Goal: Task Accomplishment & Management: Manage account settings

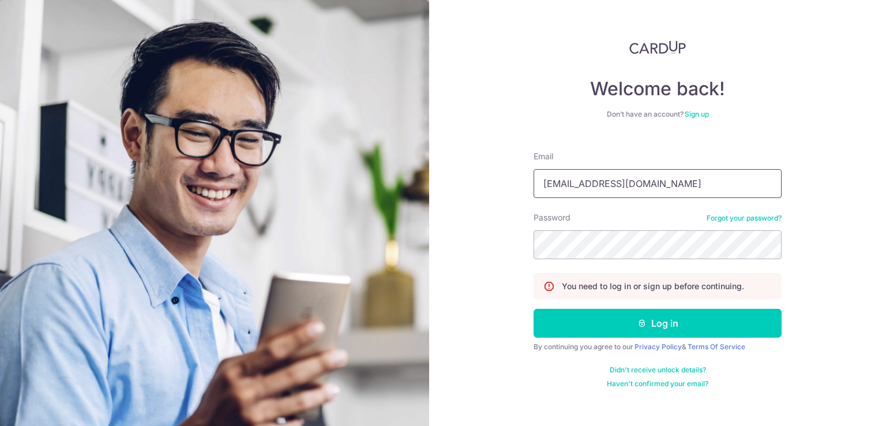
click at [694, 177] on input "[EMAIL_ADDRESS][DOMAIN_NAME]" at bounding box center [658, 183] width 248 height 29
type input "[EMAIL_ADDRESS][DOMAIN_NAME]"
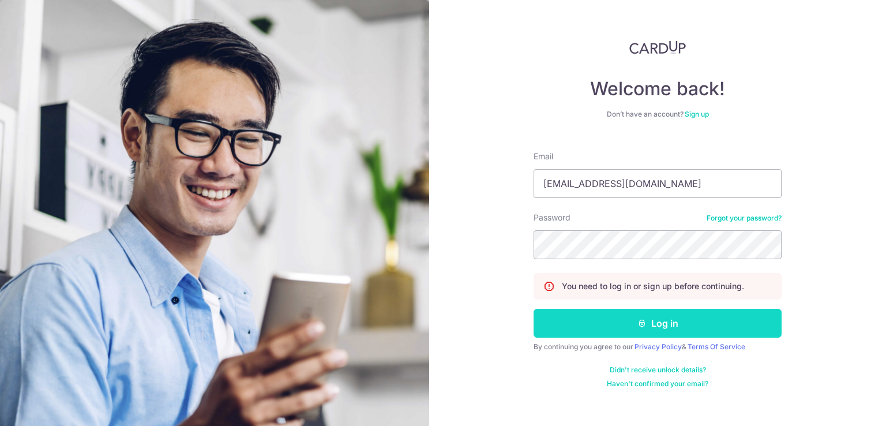
click at [646, 319] on icon "submit" at bounding box center [641, 322] width 9 height 9
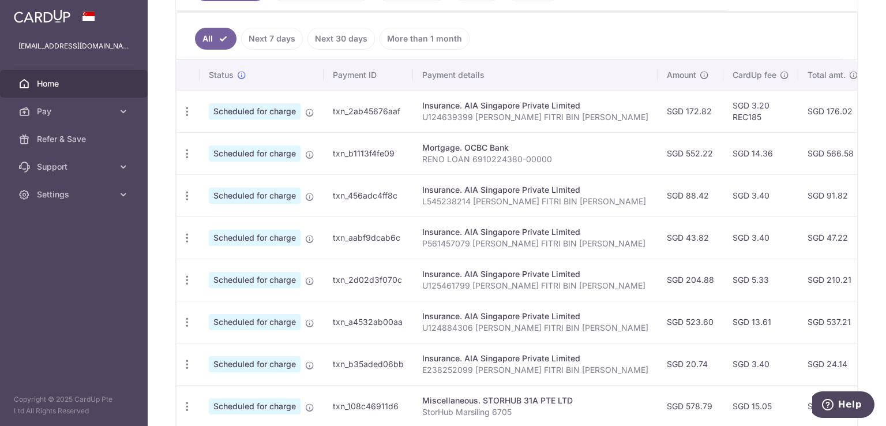
scroll to position [313, 0]
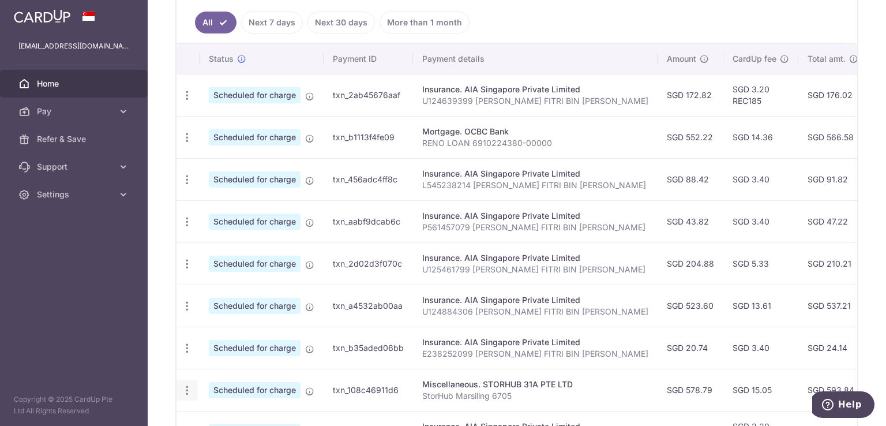
click at [189, 384] on icon "button" at bounding box center [187, 390] width 12 height 12
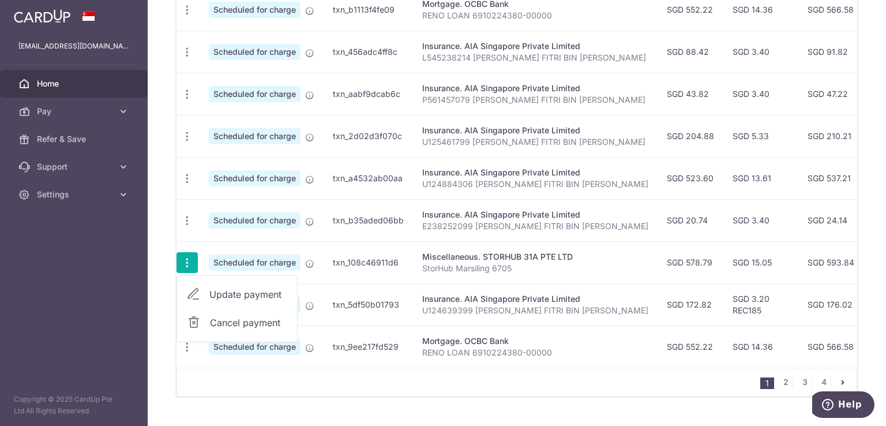
click at [261, 290] on span "Update payment" at bounding box center [248, 294] width 78 height 14
radio input "true"
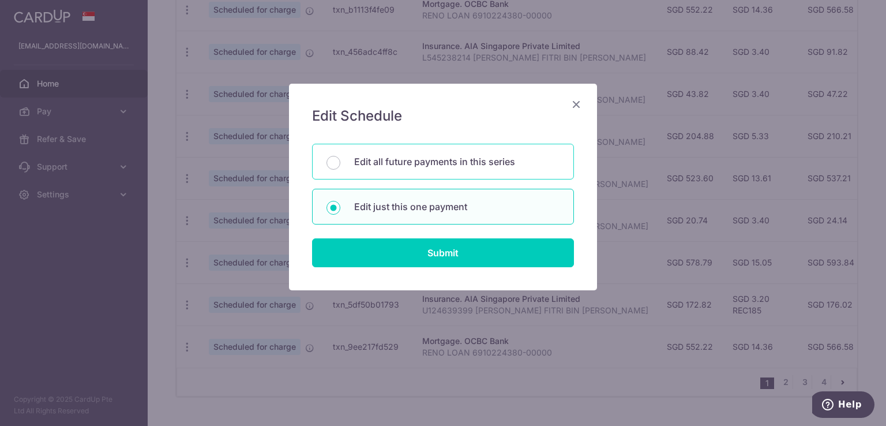
click at [487, 167] on p "Edit all future payments in this series" at bounding box center [456, 162] width 205 height 14
click at [340, 167] on input "Edit all future payments in this series" at bounding box center [333, 163] width 14 height 14
radio input "true"
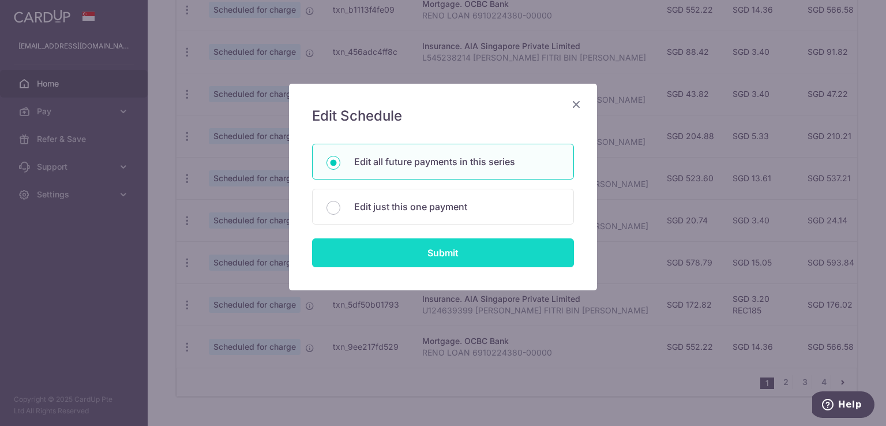
click at [475, 250] on input "Submit" at bounding box center [443, 252] width 262 height 29
radio input "true"
type input "578.79"
type input "StorHub Marsiling 6705"
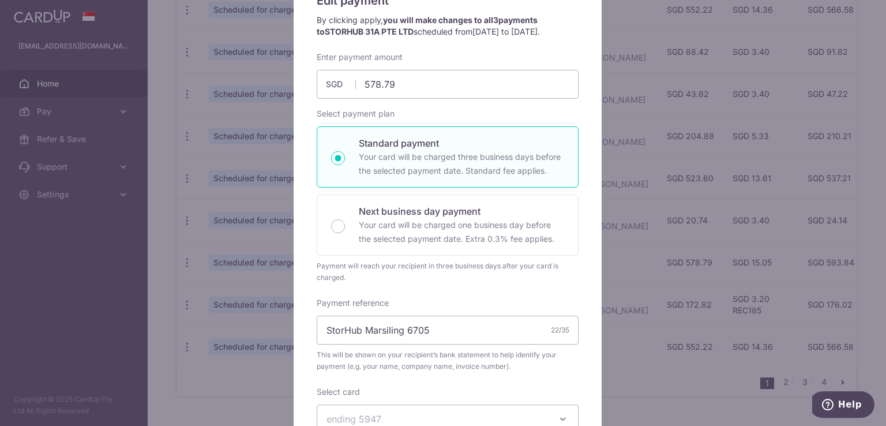
scroll to position [117, 0]
click at [403, 79] on input "578.79" at bounding box center [448, 83] width 262 height 29
type input "583.15"
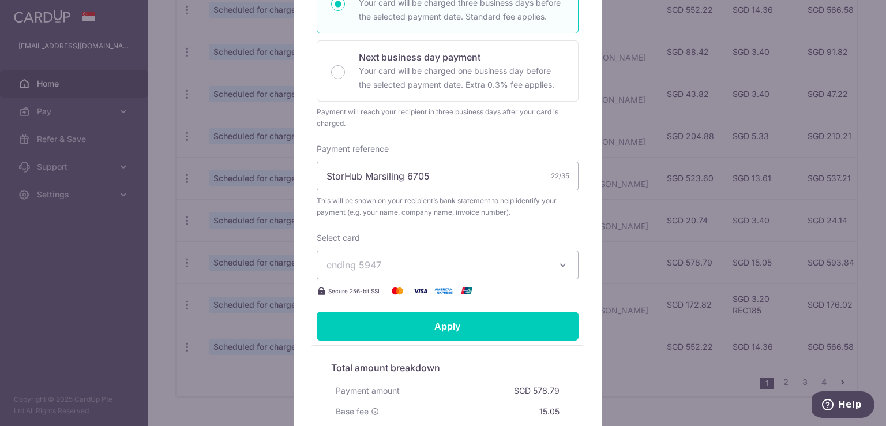
scroll to position [278, 0]
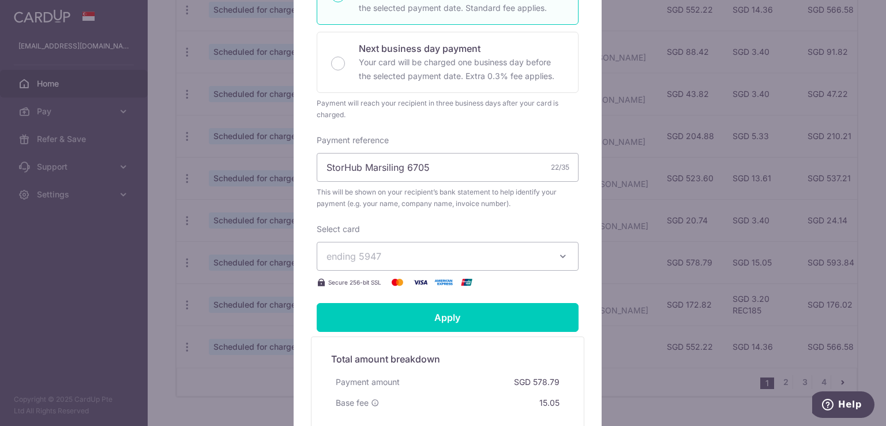
click at [493, 244] on button "ending 5947" at bounding box center [448, 256] width 262 height 29
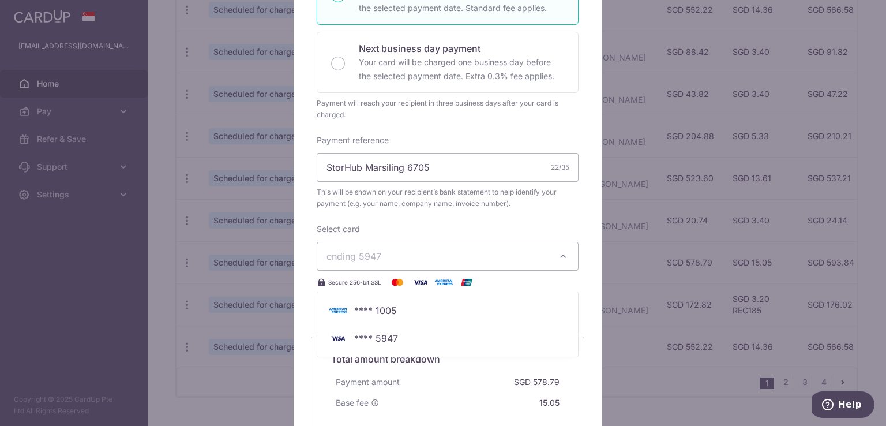
click at [487, 220] on div "Enter payment amount 583.15 583.15 SGD To change the payment amount, please can…" at bounding box center [448, 89] width 262 height 400
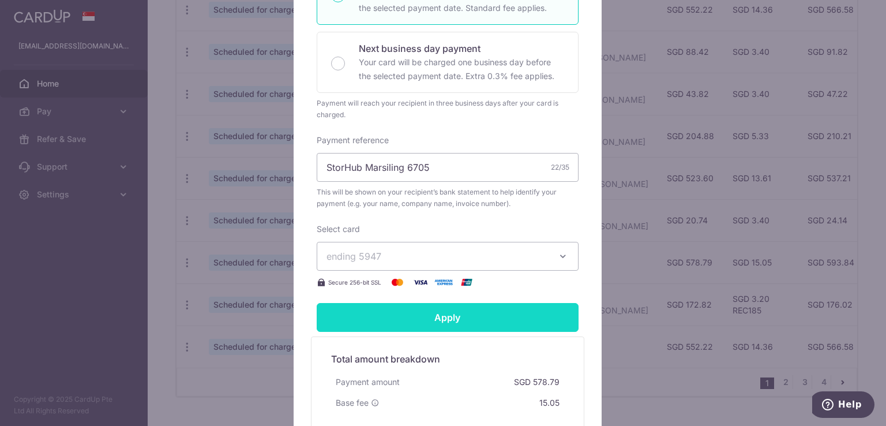
click at [449, 323] on input "Apply" at bounding box center [448, 317] width 262 height 29
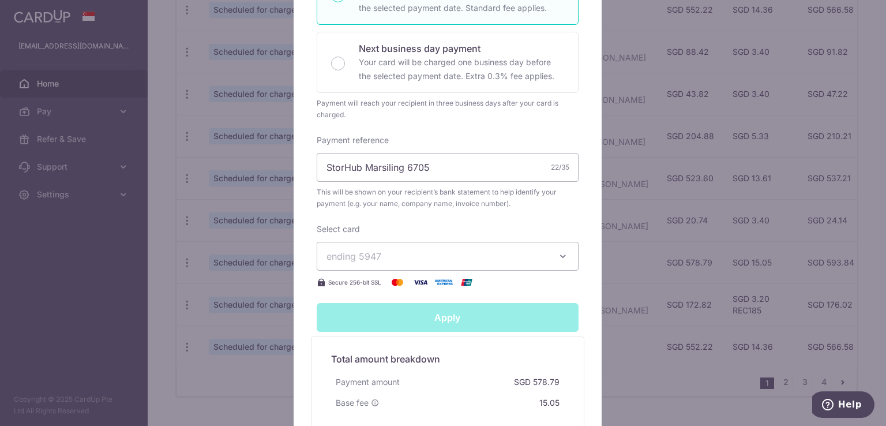
type input "Successfully Applied"
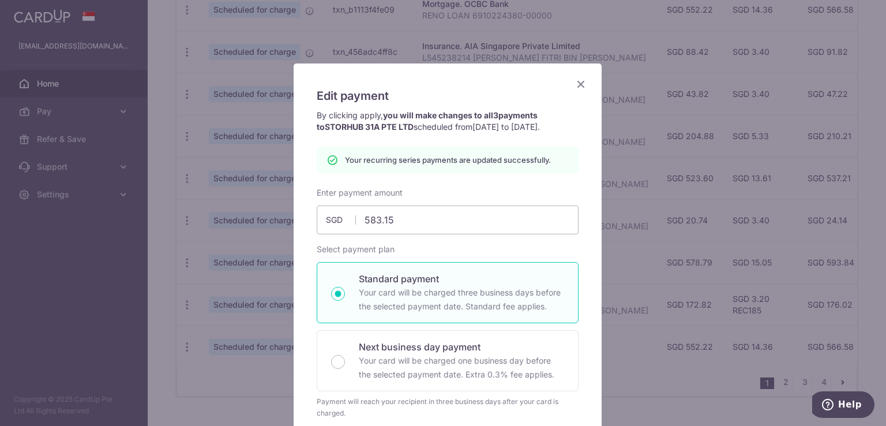
scroll to position [12, 0]
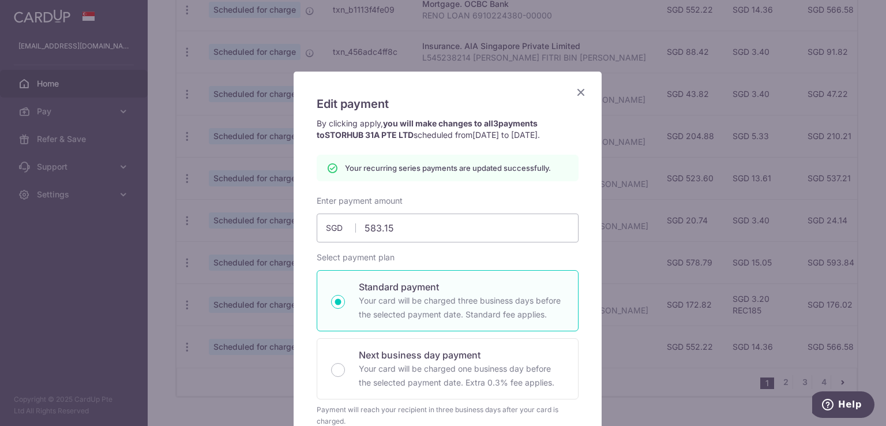
click at [577, 89] on icon "Close" at bounding box center [581, 92] width 14 height 14
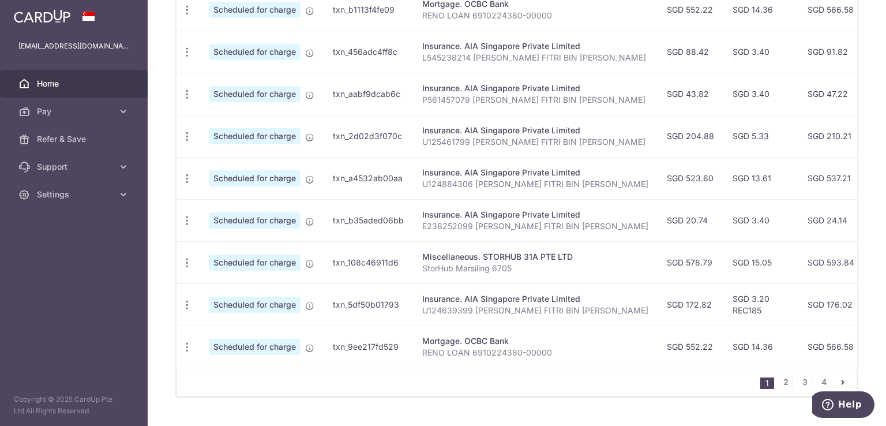
scroll to position [219, 0]
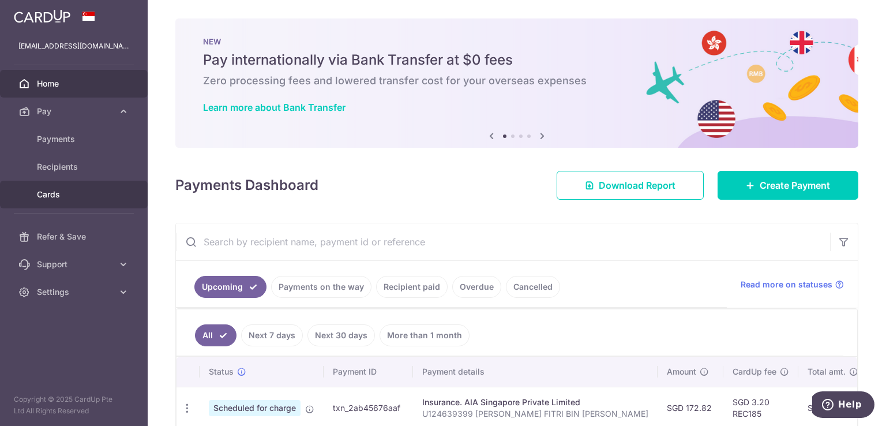
click at [53, 183] on link "Cards" at bounding box center [74, 195] width 148 height 28
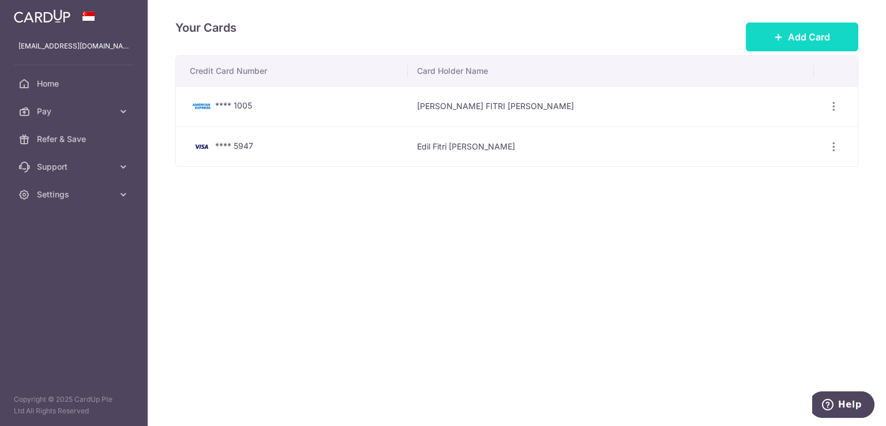
click at [838, 37] on button "Add Card" at bounding box center [802, 36] width 112 height 29
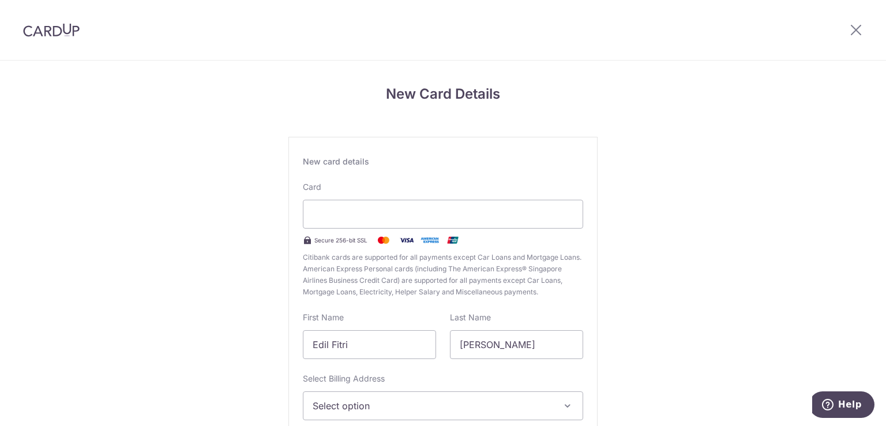
scroll to position [74, 0]
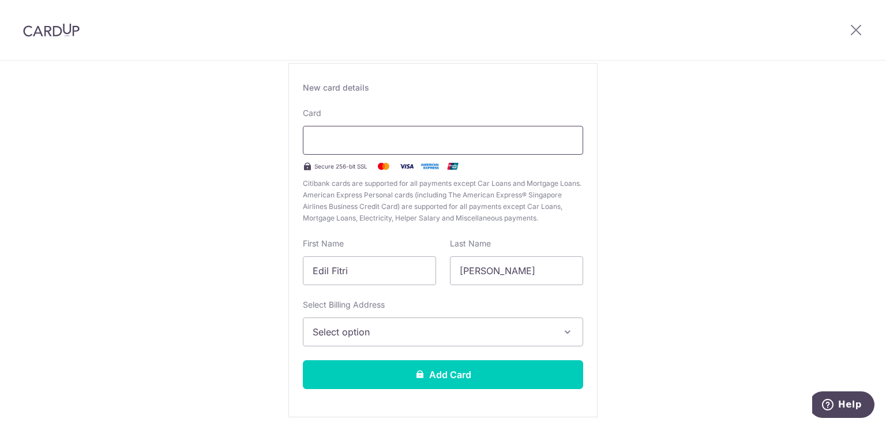
click at [462, 126] on div at bounding box center [443, 140] width 280 height 29
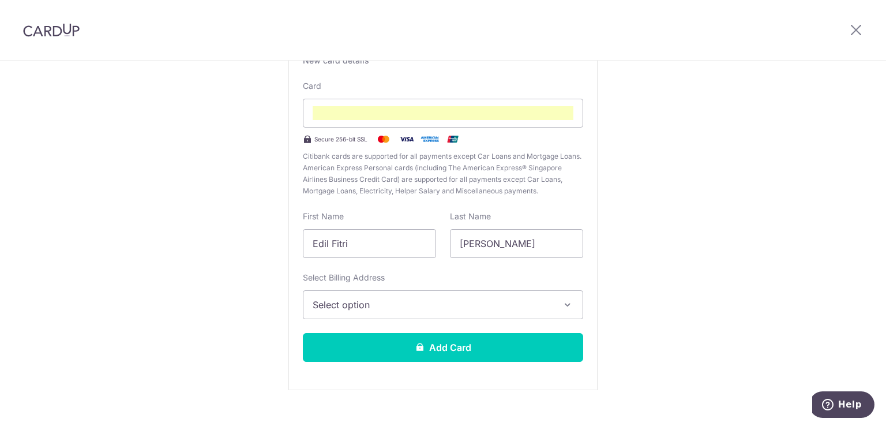
scroll to position [119, 0]
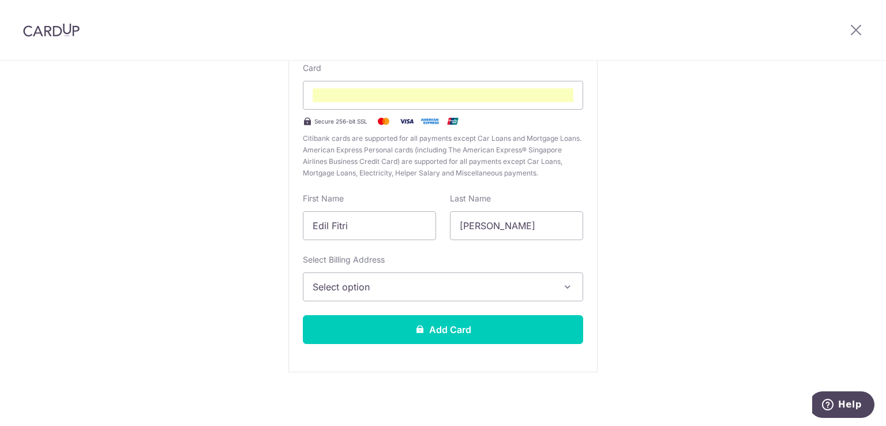
click at [422, 280] on span "Select option" at bounding box center [433, 287] width 240 height 14
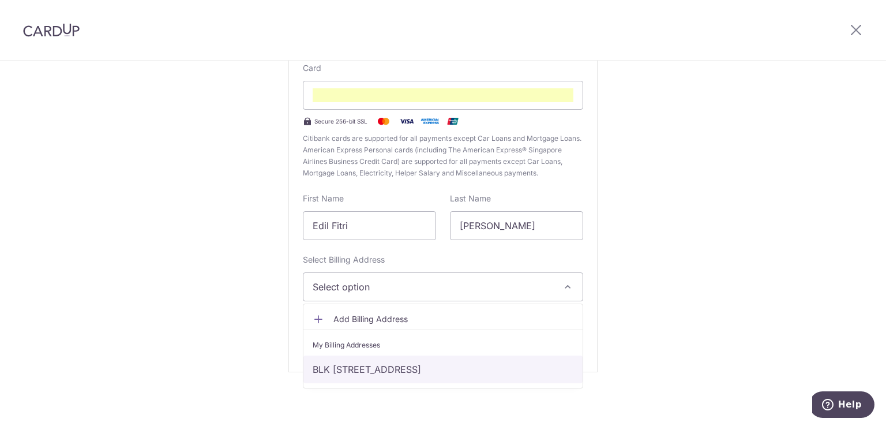
click at [416, 367] on link "BLK 915 #05-08, HOUGANG ST 95, Singapore, Singapore, Singapore-530915" at bounding box center [442, 369] width 279 height 28
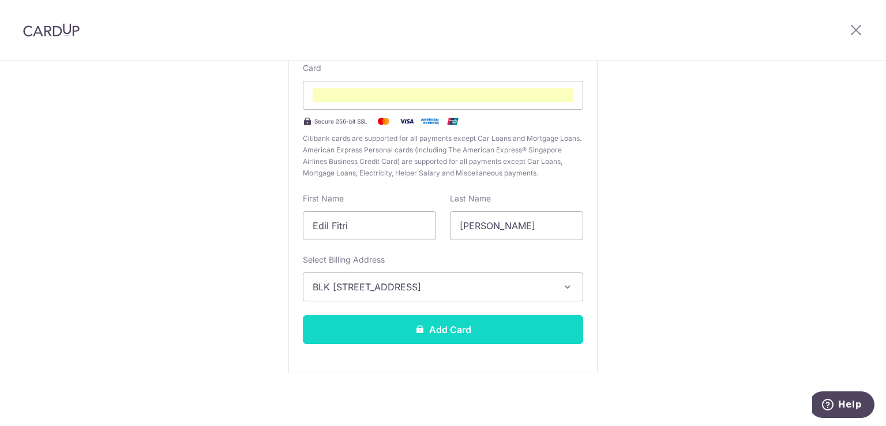
click at [436, 333] on button "Add Card" at bounding box center [443, 329] width 280 height 29
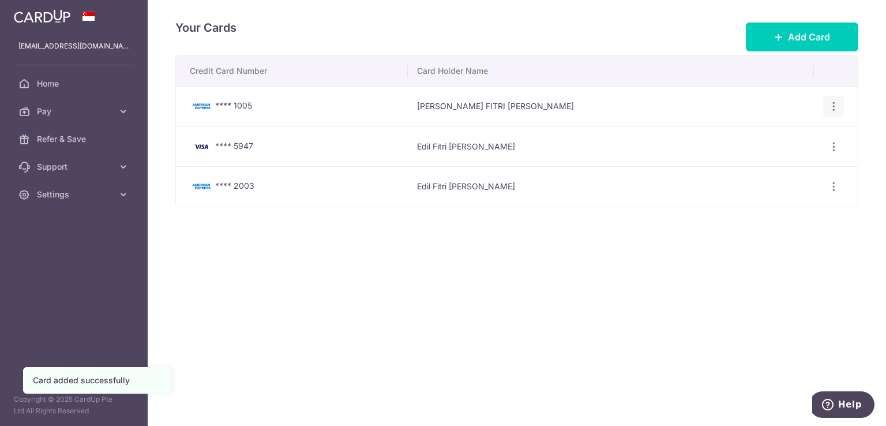
click at [832, 107] on icon "button" at bounding box center [834, 106] width 12 height 12
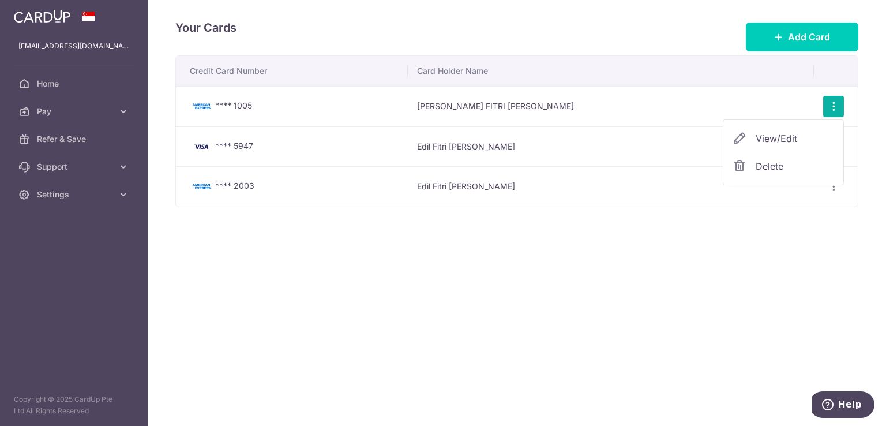
click at [770, 159] on span "Delete" at bounding box center [795, 166] width 78 height 14
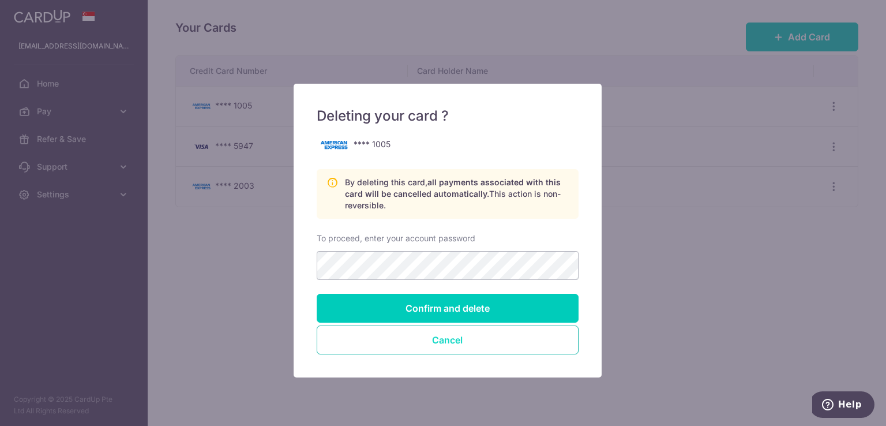
click at [508, 350] on button "Cancel" at bounding box center [448, 339] width 262 height 29
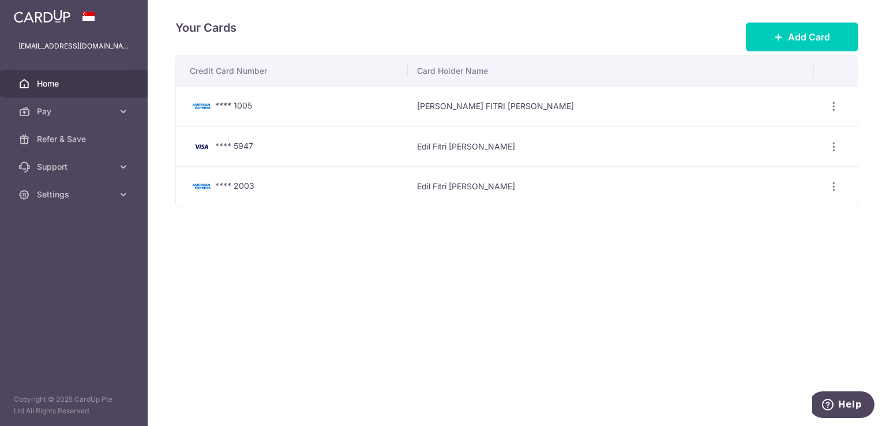
click at [81, 84] on span "Home" at bounding box center [75, 84] width 76 height 12
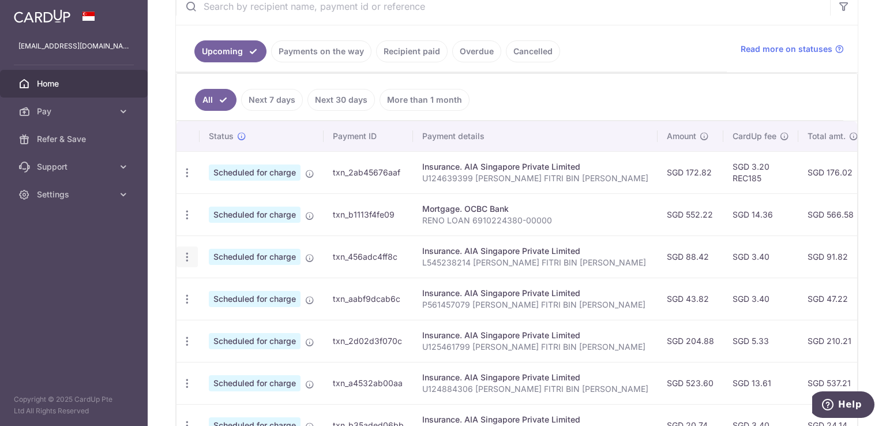
click at [187, 255] on icon "button" at bounding box center [187, 257] width 12 height 12
click at [220, 286] on span "Update payment" at bounding box center [248, 288] width 78 height 14
radio input "true"
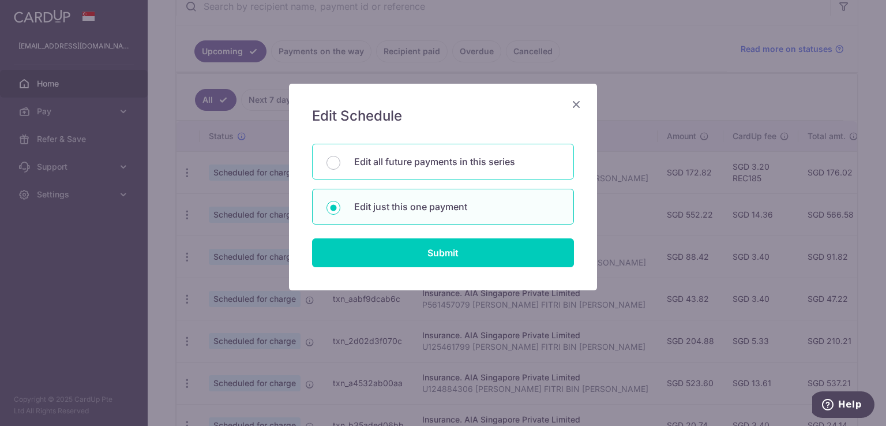
click at [462, 161] on p "Edit all future payments in this series" at bounding box center [456, 162] width 205 height 14
click at [340, 161] on input "Edit all future payments in this series" at bounding box center [333, 163] width 14 height 14
radio input "true"
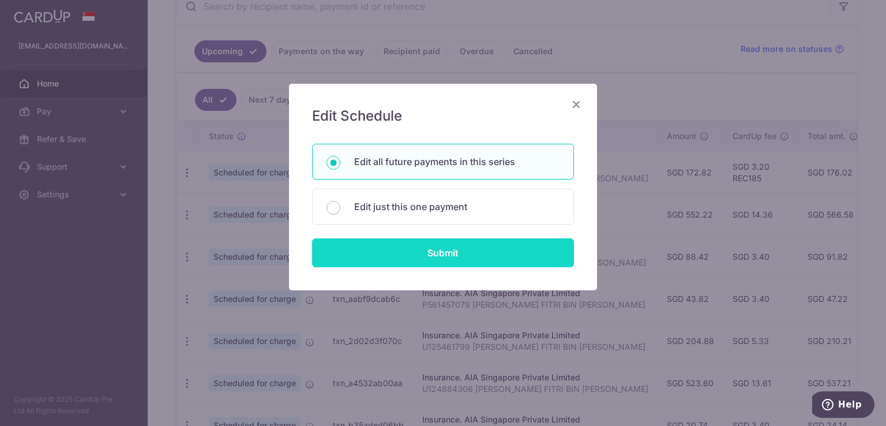
click at [476, 259] on input "Submit" at bounding box center [443, 252] width 262 height 29
radio input "true"
type input "88.42"
type input "L545238214 [PERSON_NAME] FITRI BIN [PERSON_NAME]"
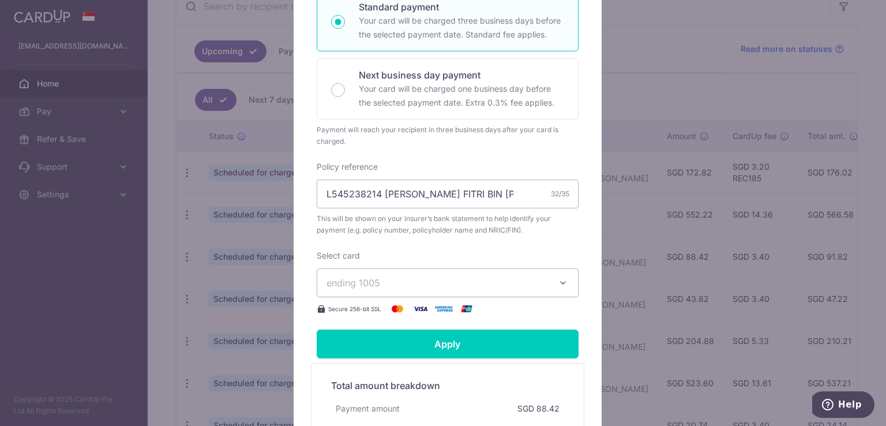
scroll to position [251, 0]
click at [477, 297] on button "ending 1005" at bounding box center [448, 282] width 262 height 29
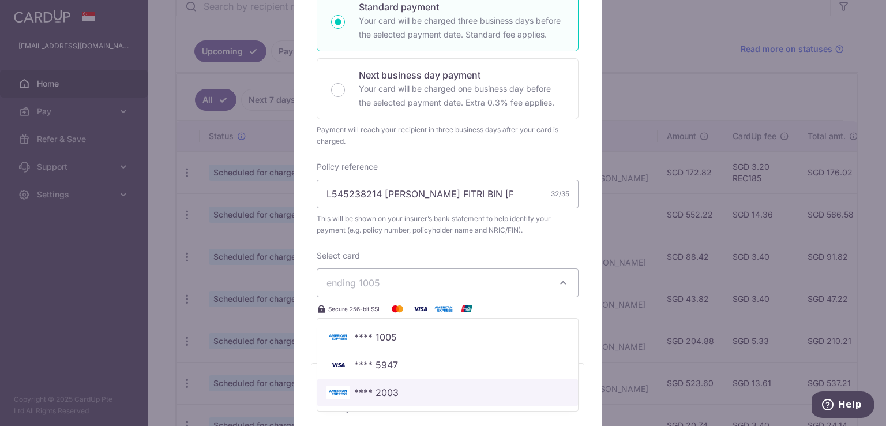
click at [433, 397] on span "**** 2003" at bounding box center [447, 392] width 242 height 14
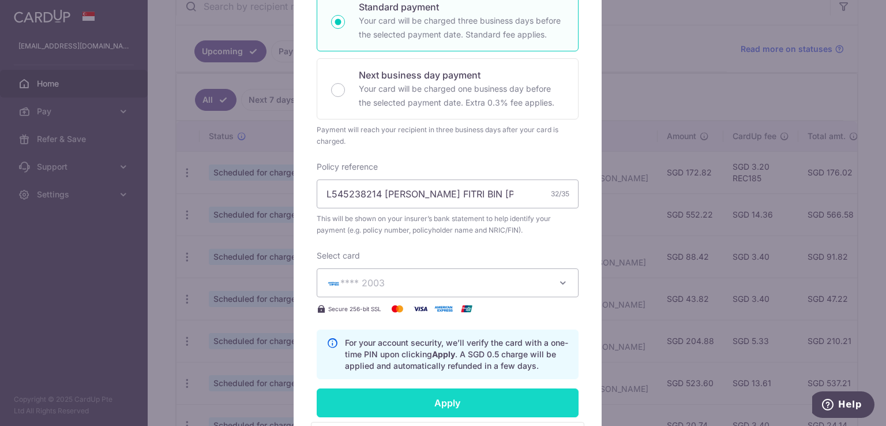
click at [435, 404] on input "Apply" at bounding box center [448, 402] width 262 height 29
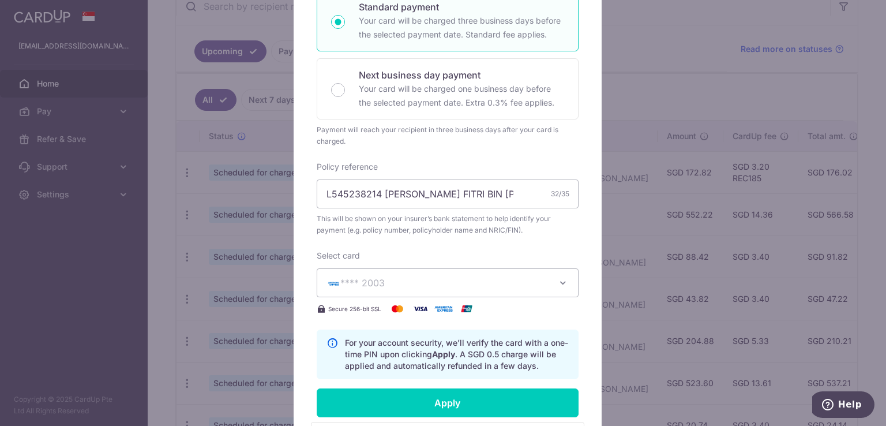
type input "Successfully Applied"
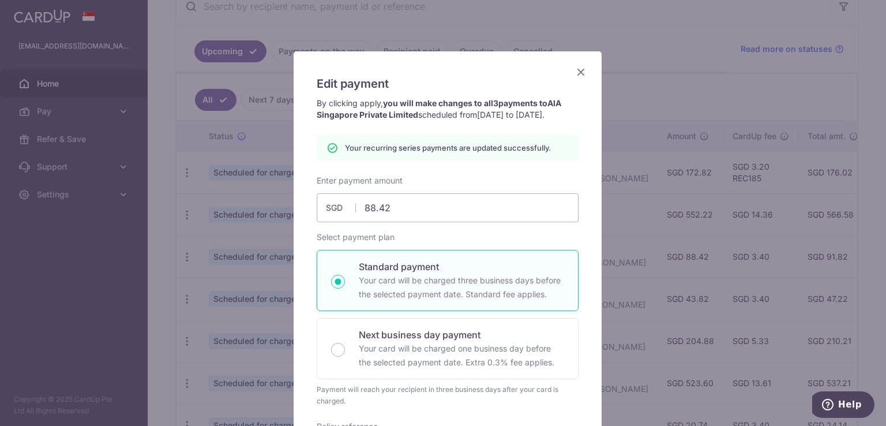
scroll to position [0, 0]
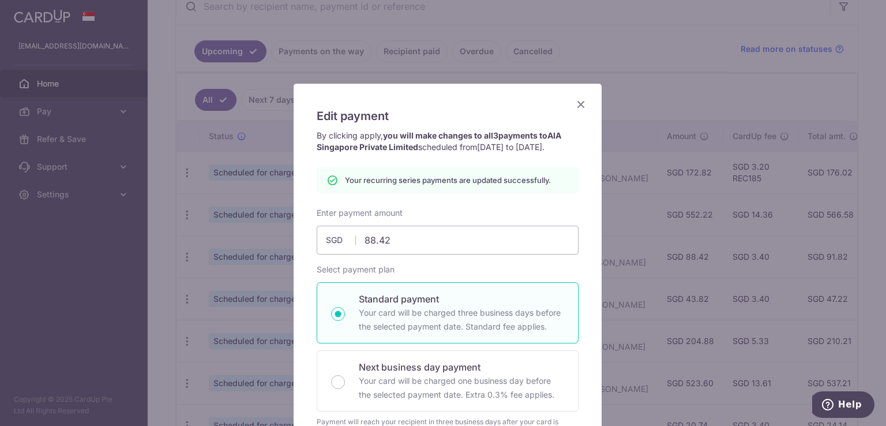
click at [576, 105] on icon "Close" at bounding box center [581, 104] width 14 height 14
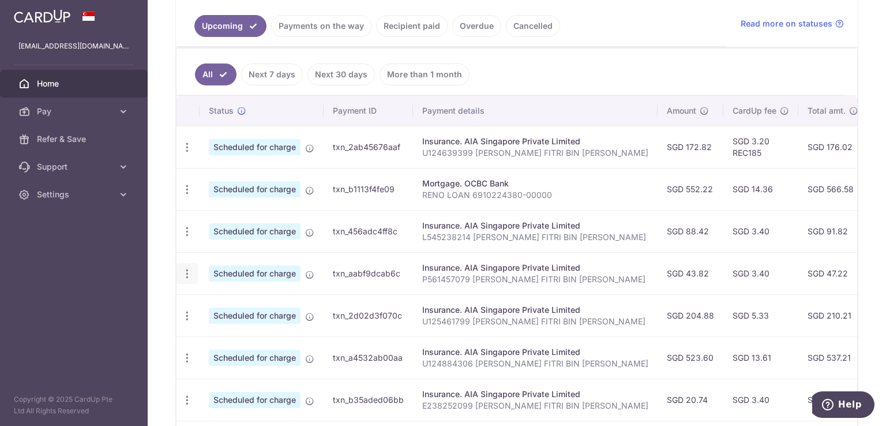
click at [182, 268] on icon "button" at bounding box center [187, 274] width 12 height 12
click at [258, 303] on span "Update payment" at bounding box center [248, 305] width 78 height 14
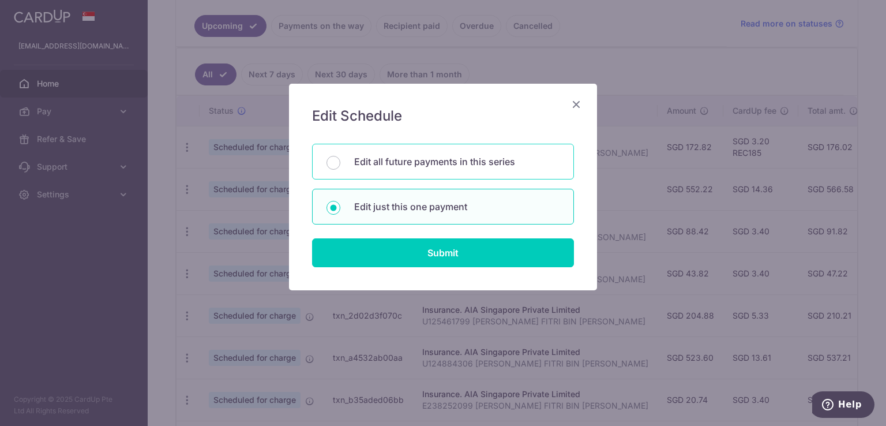
click at [451, 158] on p "Edit all future payments in this series" at bounding box center [456, 162] width 205 height 14
click at [340, 158] on input "Edit all future payments in this series" at bounding box center [333, 163] width 14 height 14
radio input "true"
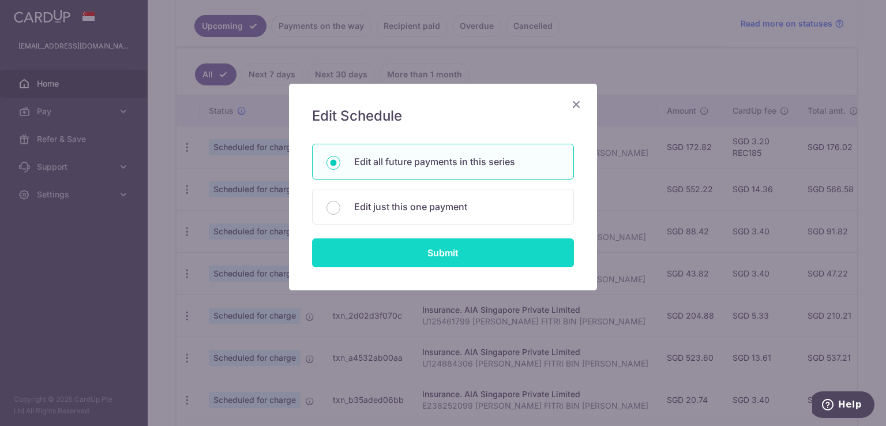
click at [431, 241] on input "Submit" at bounding box center [443, 252] width 262 height 29
radio input "true"
type input "43.82"
type input "P561457079 [PERSON_NAME] FITRI BIN [PERSON_NAME]"
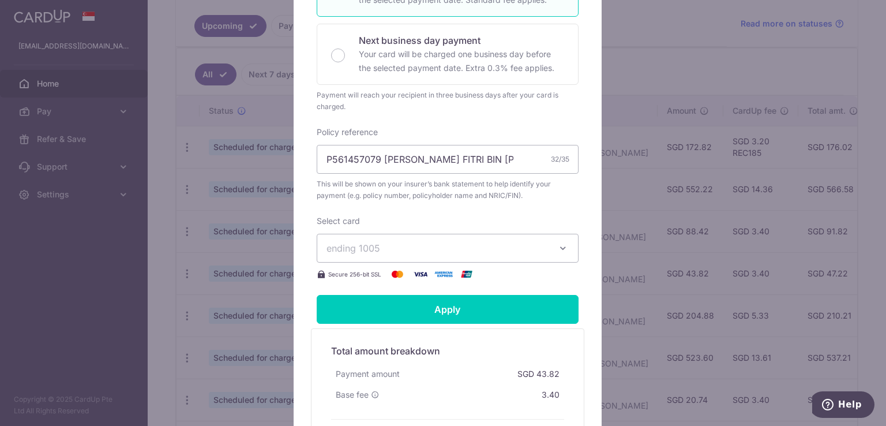
scroll to position [293, 0]
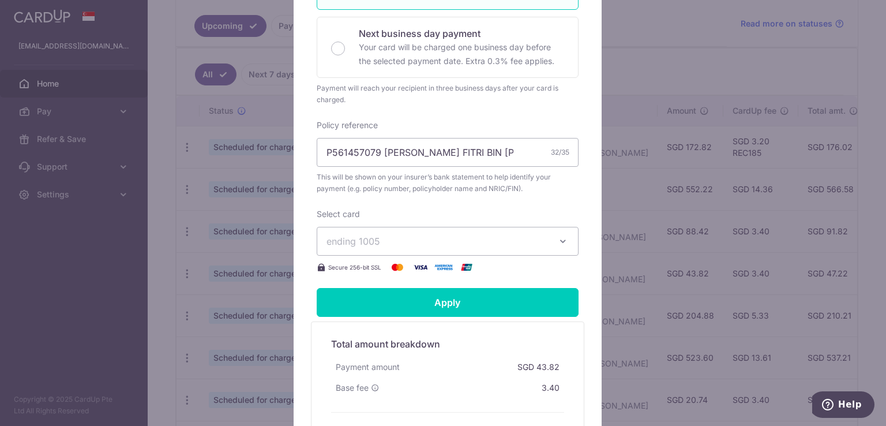
click at [445, 248] on span "ending 1005" at bounding box center [436, 241] width 221 height 14
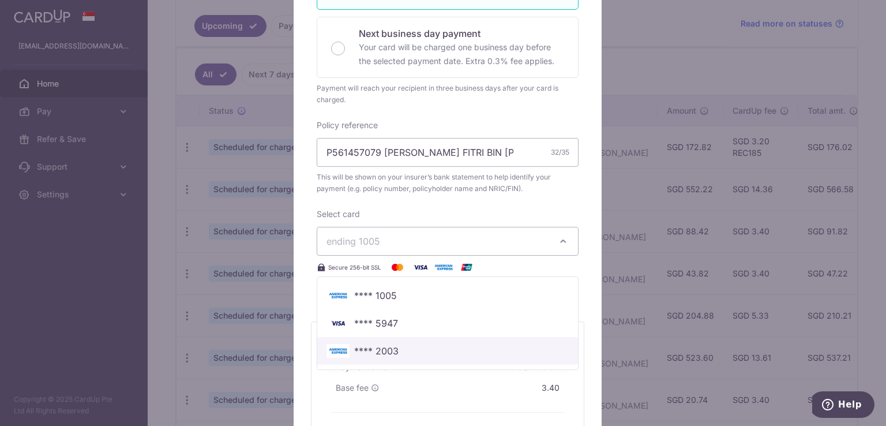
click at [381, 355] on span "**** 2003" at bounding box center [376, 351] width 44 height 14
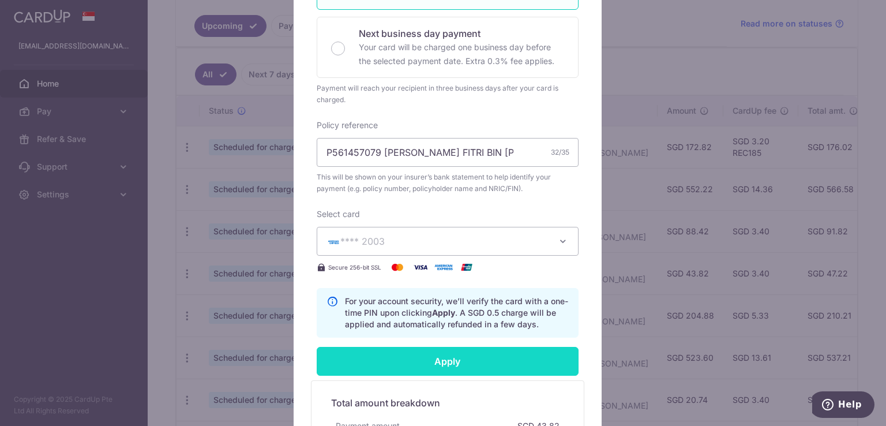
click at [400, 366] on input "Apply" at bounding box center [448, 361] width 262 height 29
type input "Successfully Applied"
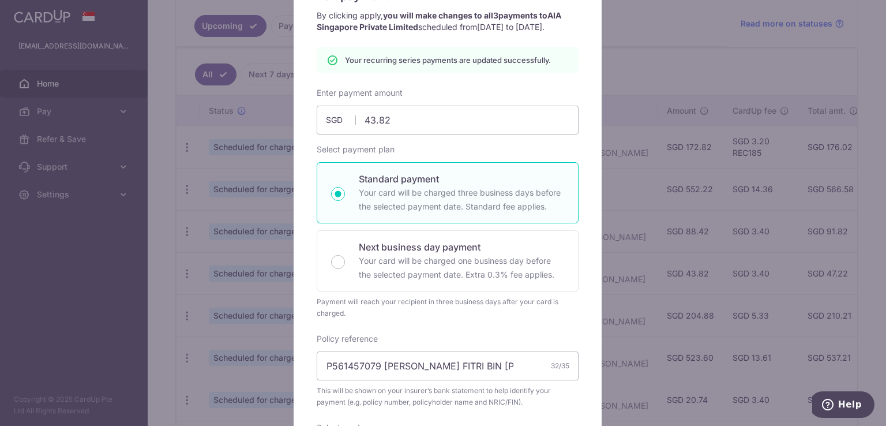
scroll to position [0, 0]
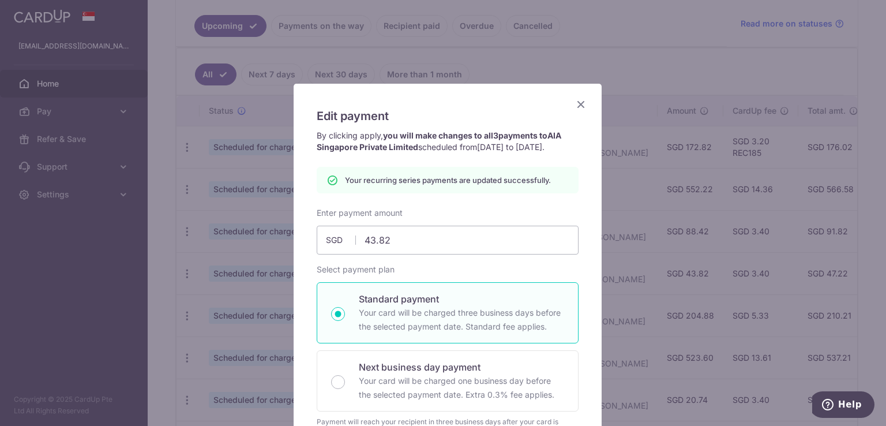
click at [579, 102] on icon "Close" at bounding box center [581, 104] width 14 height 14
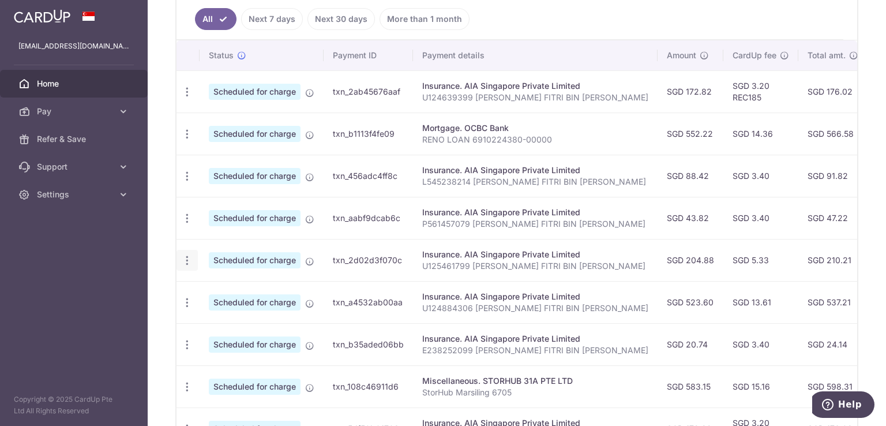
click at [184, 258] on icon "button" at bounding box center [187, 260] width 12 height 12
click at [227, 290] on span "Update payment" at bounding box center [248, 292] width 78 height 14
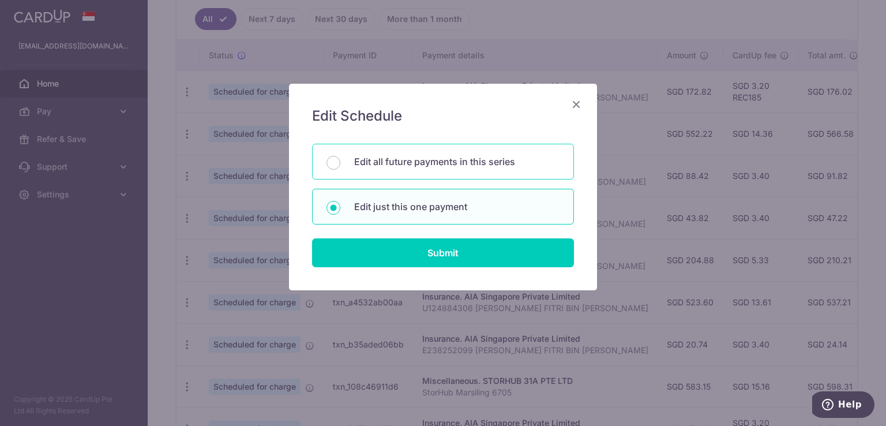
click at [459, 153] on div "Edit all future payments in this series" at bounding box center [443, 162] width 262 height 36
radio input "true"
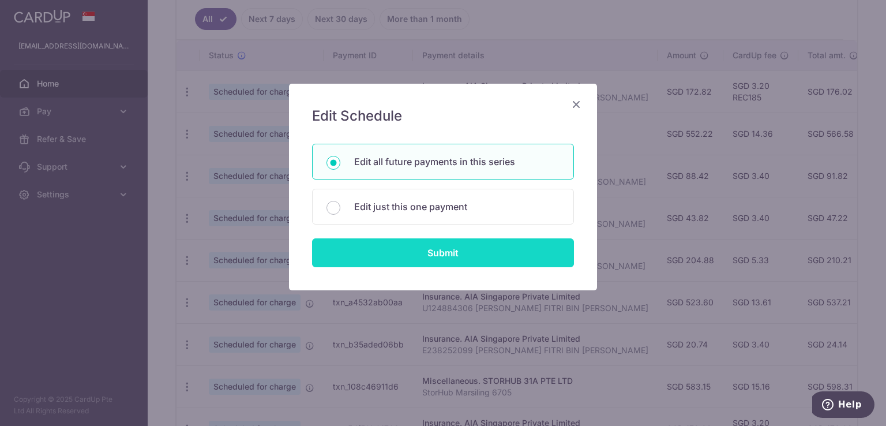
click at [461, 254] on input "Submit" at bounding box center [443, 252] width 262 height 29
radio input "true"
type input "204.88"
type input "U125461799 [PERSON_NAME] FITRI BIN [PERSON_NAME]"
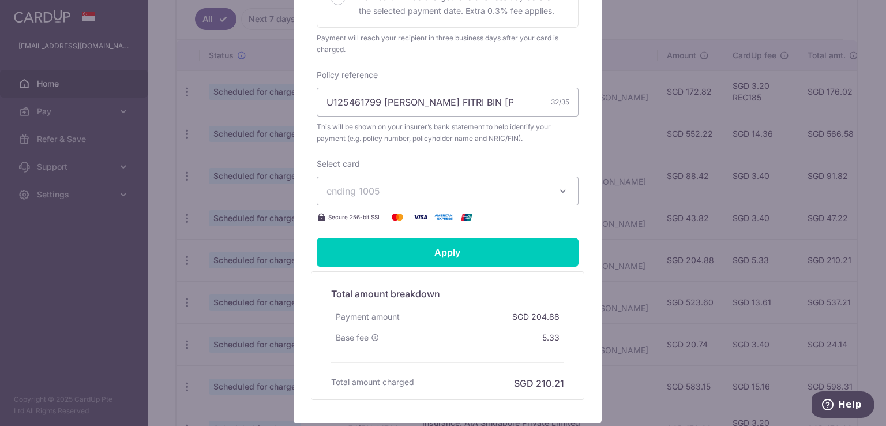
scroll to position [344, 0]
click at [471, 193] on button "ending 1005" at bounding box center [448, 190] width 262 height 29
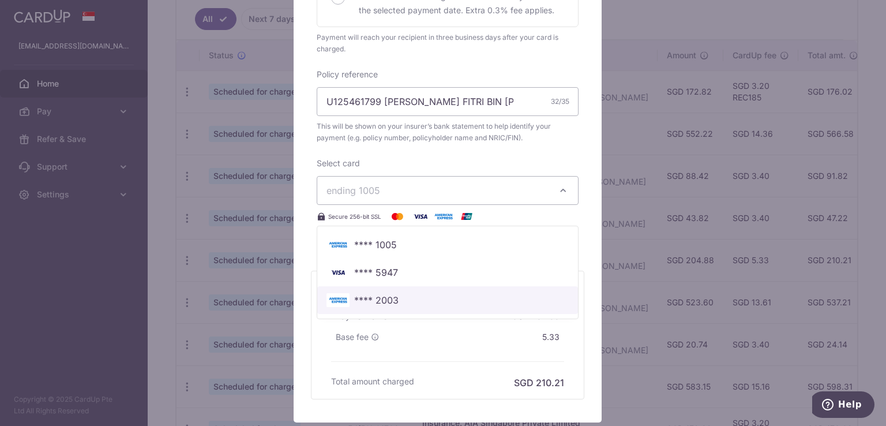
click at [413, 307] on span "**** 2003" at bounding box center [447, 300] width 242 height 14
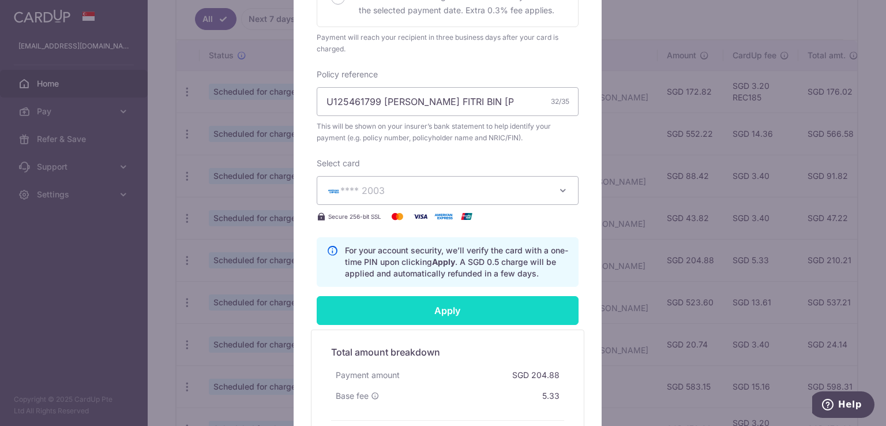
click at [414, 318] on input "Apply" at bounding box center [448, 310] width 262 height 29
type input "Successfully Applied"
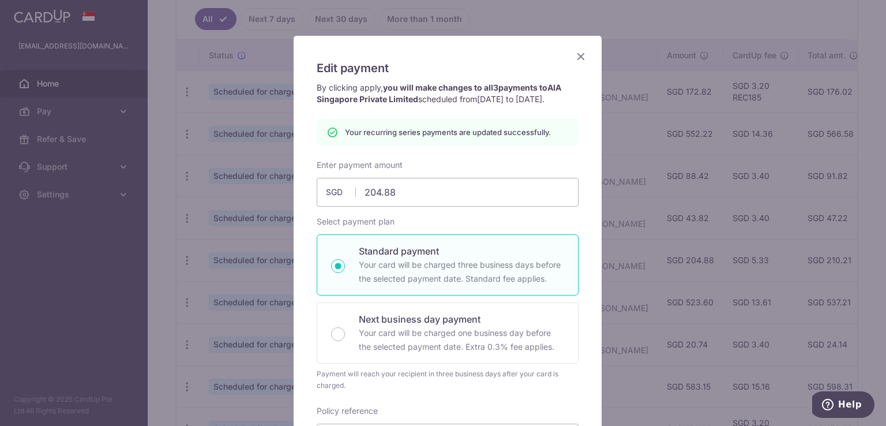
scroll to position [0, 0]
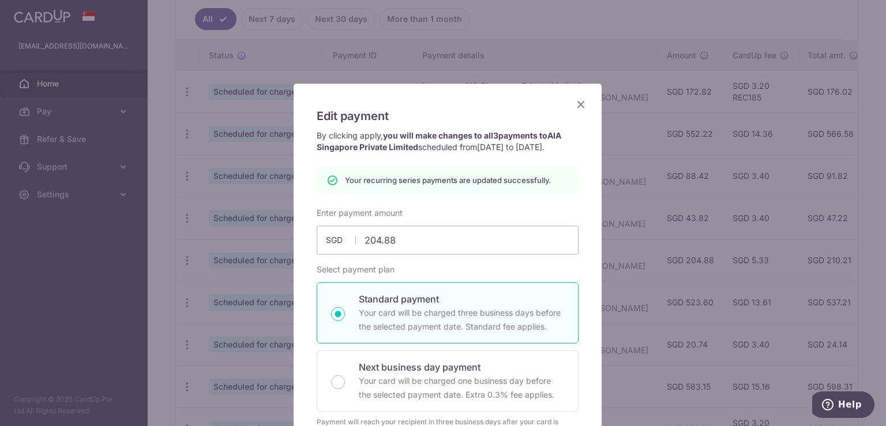
click at [574, 102] on icon "Close" at bounding box center [581, 104] width 14 height 14
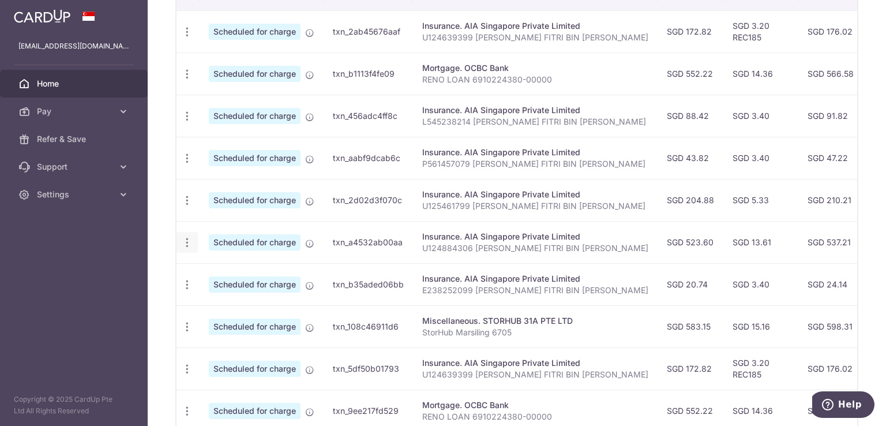
click at [183, 245] on icon "button" at bounding box center [187, 242] width 12 height 12
click at [223, 272] on span "Update payment" at bounding box center [248, 274] width 78 height 14
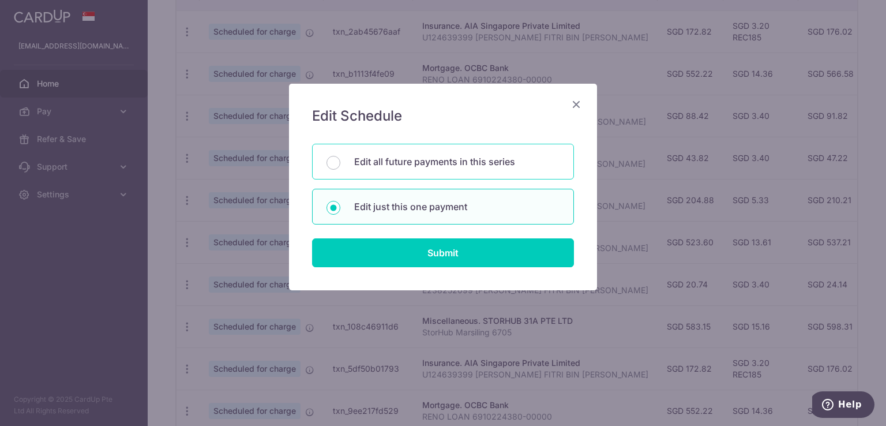
click at [399, 170] on div "Edit all future payments in this series" at bounding box center [443, 162] width 262 height 36
radio input "true"
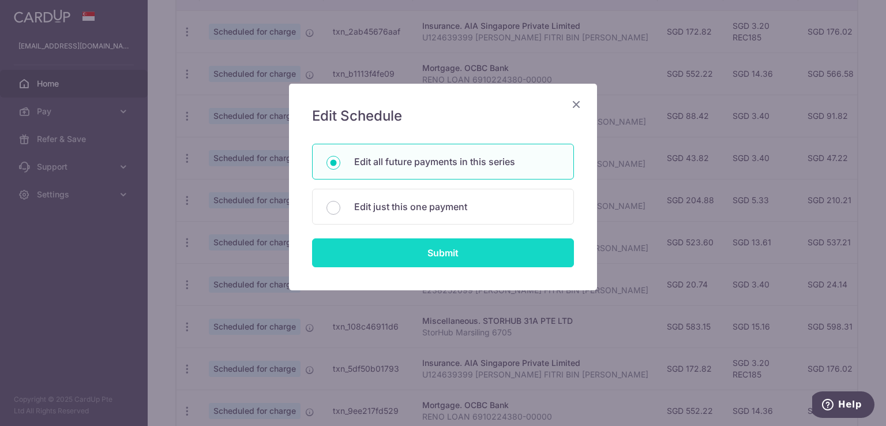
click at [425, 261] on input "Submit" at bounding box center [443, 252] width 262 height 29
radio input "true"
type input "523.60"
type input "U124884306 [PERSON_NAME] FITRI BIN [PERSON_NAME]"
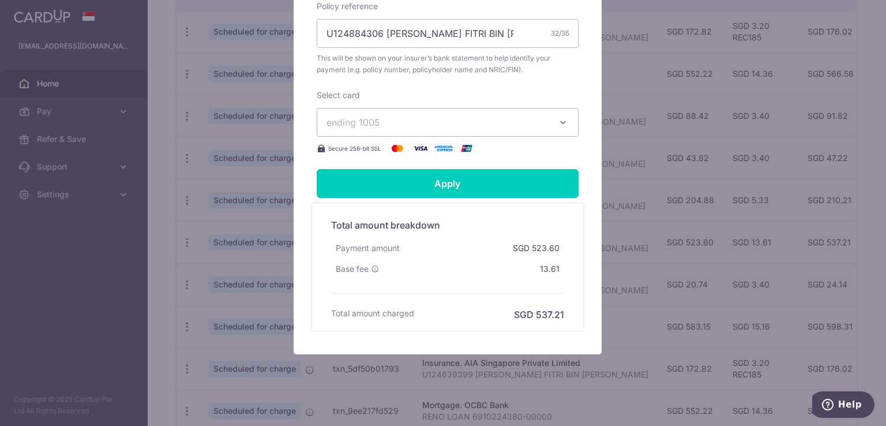
scroll to position [413, 0]
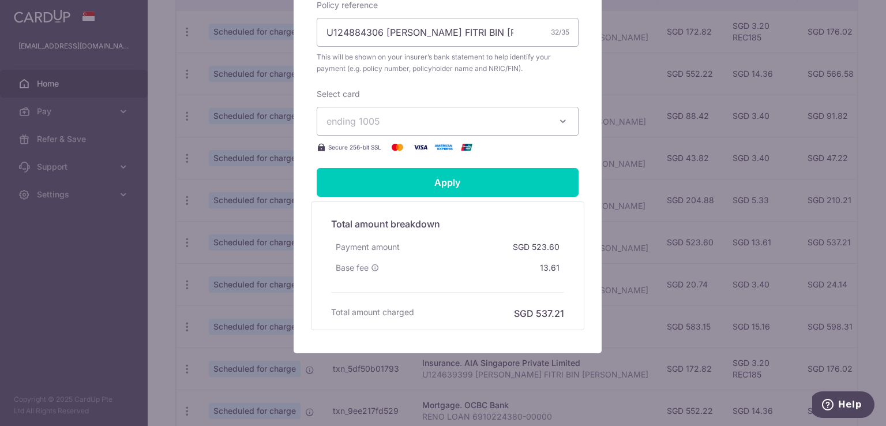
click at [423, 128] on span "ending 1005" at bounding box center [436, 121] width 221 height 14
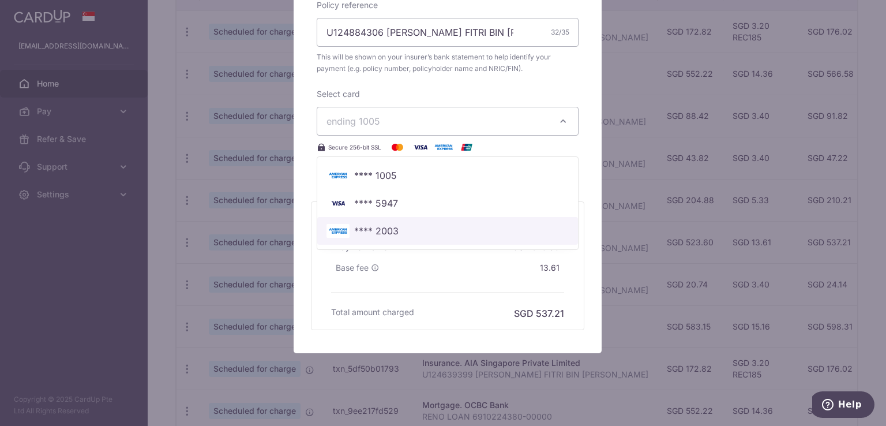
click at [390, 238] on span "**** 2003" at bounding box center [376, 231] width 44 height 14
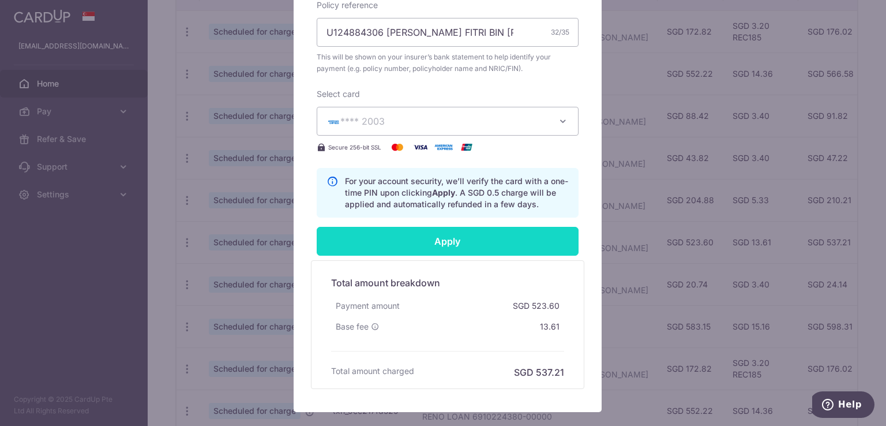
click at [408, 254] on input "Apply" at bounding box center [448, 241] width 262 height 29
type input "Successfully Applied"
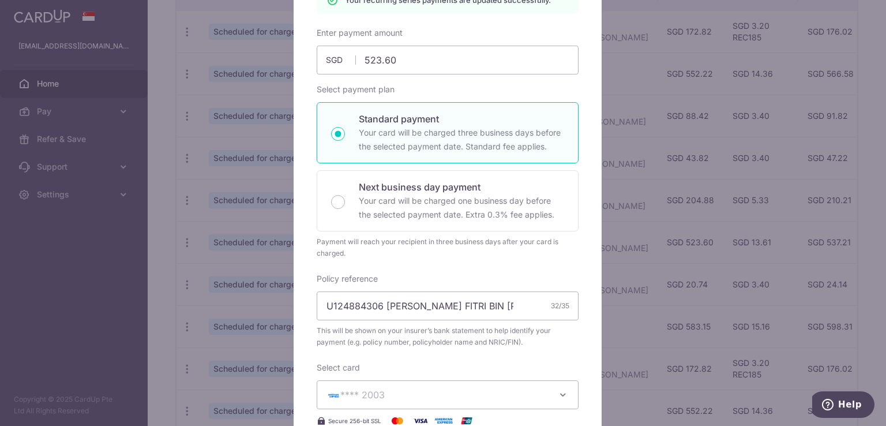
scroll to position [99, 0]
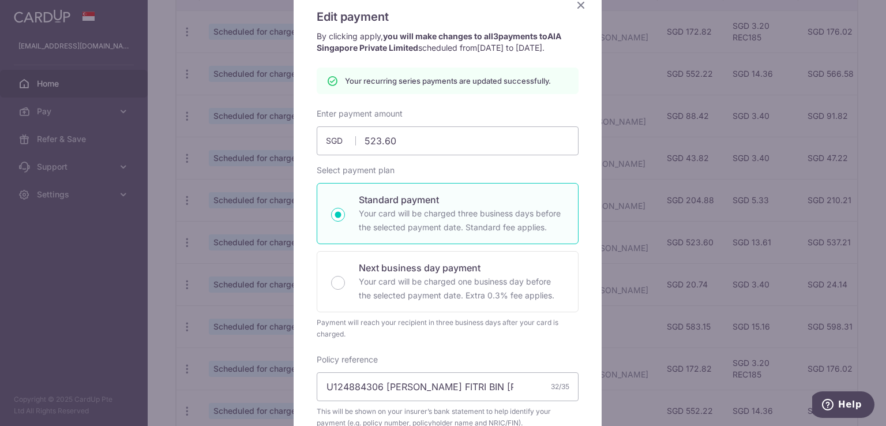
click at [579, 5] on icon "Close" at bounding box center [581, 5] width 14 height 14
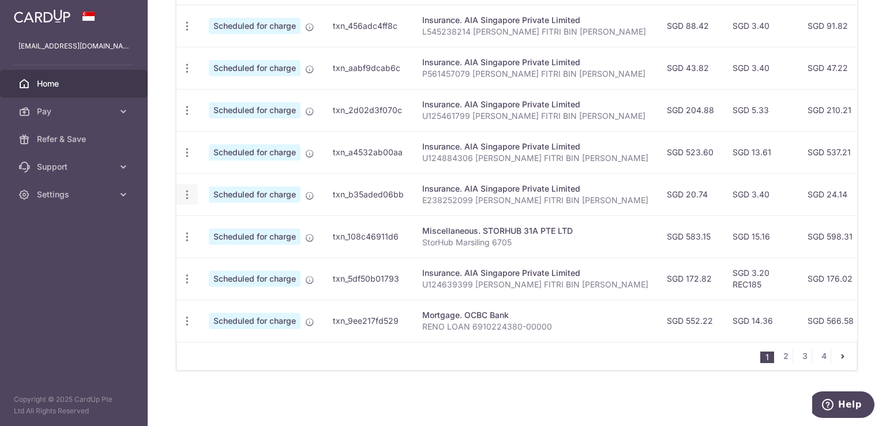
click at [185, 190] on icon "button" at bounding box center [187, 195] width 12 height 12
click at [242, 219] on span "Update payment" at bounding box center [248, 226] width 78 height 14
radio input "true"
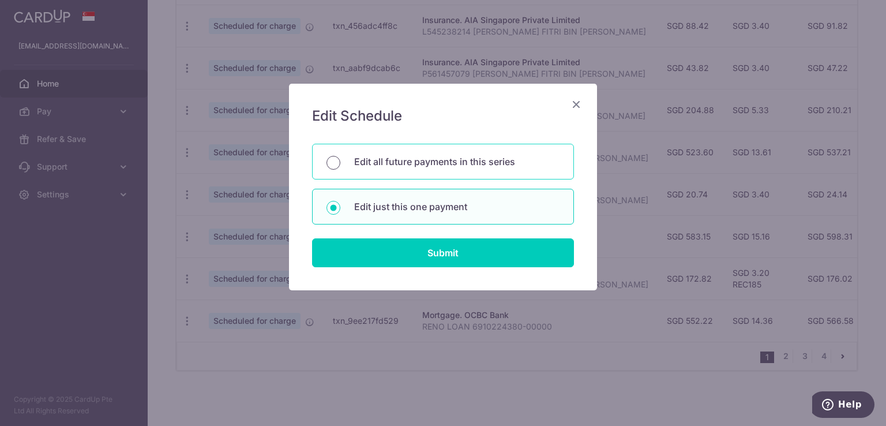
click at [330, 164] on input "Edit all future payments in this series" at bounding box center [333, 163] width 14 height 14
radio input "true"
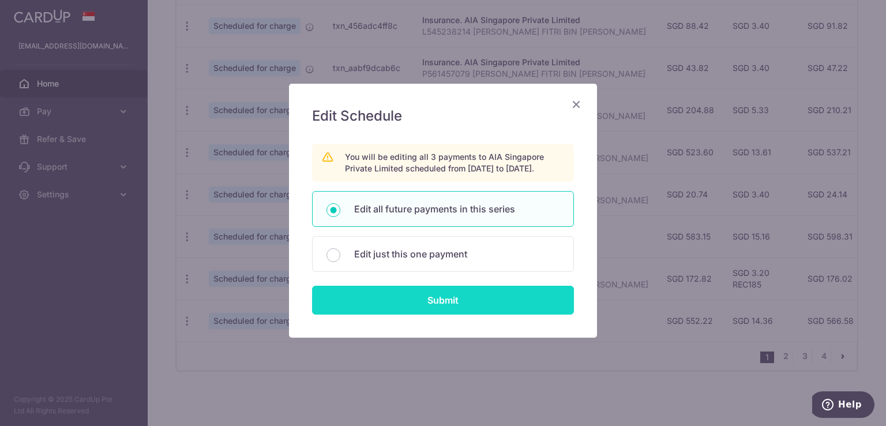
click at [410, 308] on input "Submit" at bounding box center [443, 299] width 262 height 29
radio input "true"
type input "20.74"
type input "E238252099 [PERSON_NAME] FITRI BIN [PERSON_NAME]"
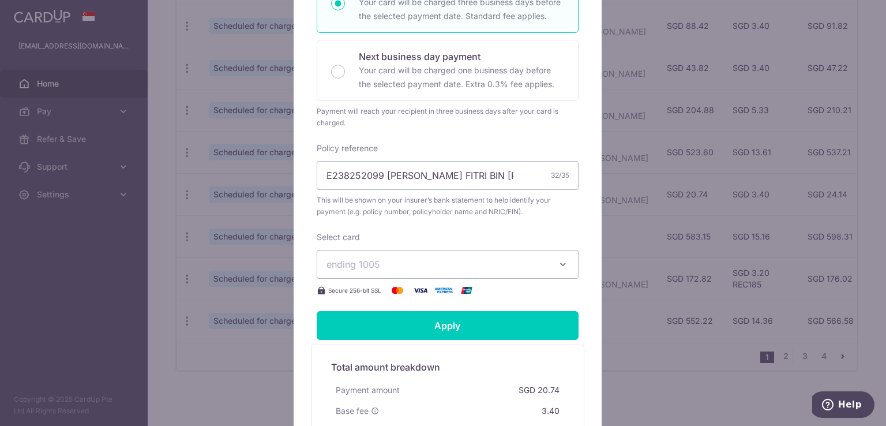
scroll to position [300, 0]
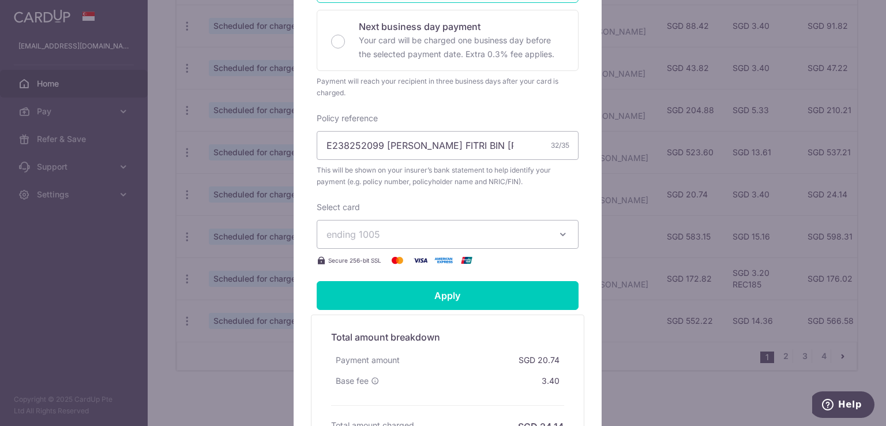
click at [505, 241] on span "ending 1005" at bounding box center [436, 234] width 221 height 14
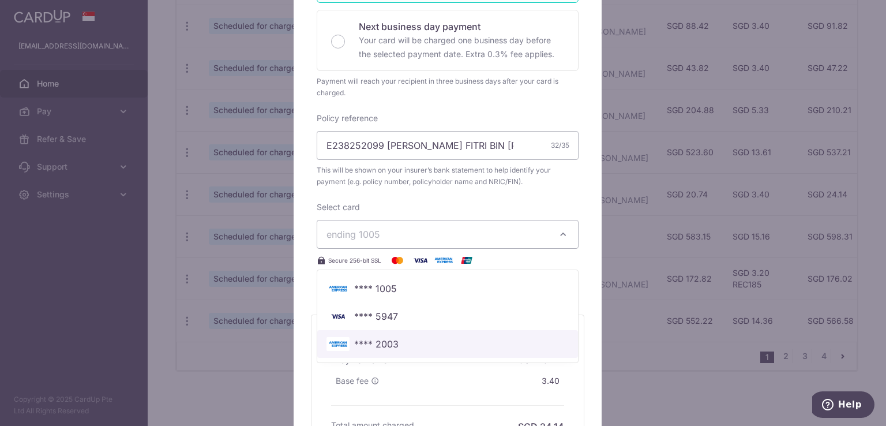
click at [380, 349] on span "**** 2003" at bounding box center [376, 344] width 44 height 14
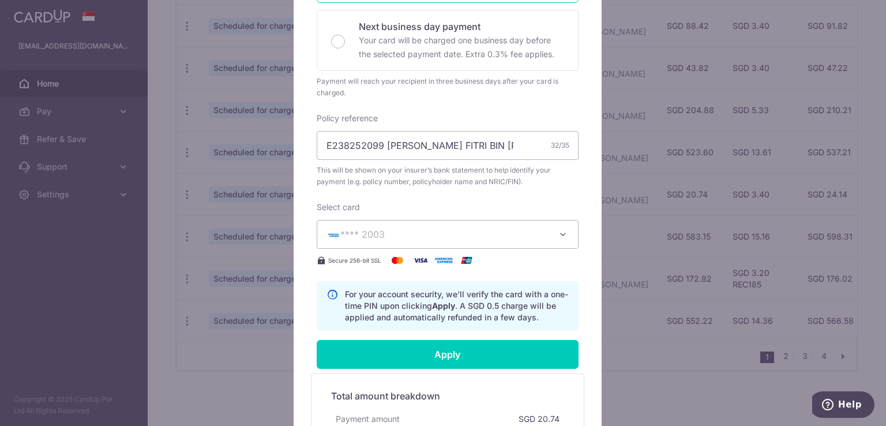
scroll to position [383, 0]
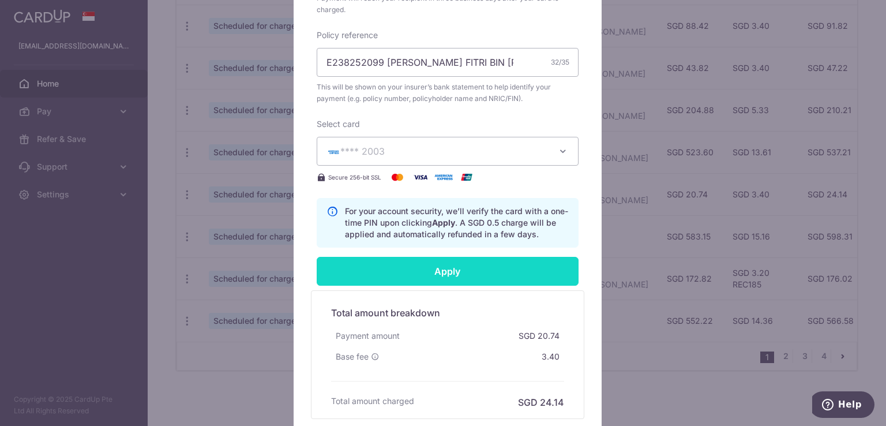
click at [433, 273] on input "Apply" at bounding box center [448, 271] width 262 height 29
type input "Successfully Applied"
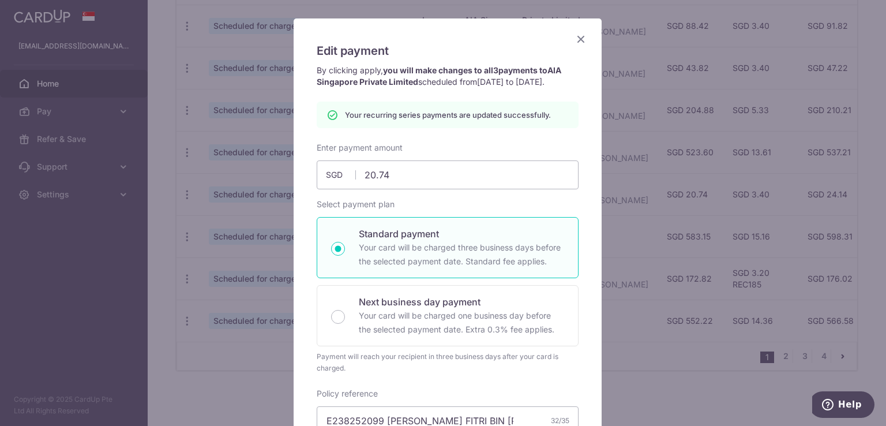
scroll to position [63, 0]
click at [574, 39] on icon "Close" at bounding box center [581, 40] width 14 height 14
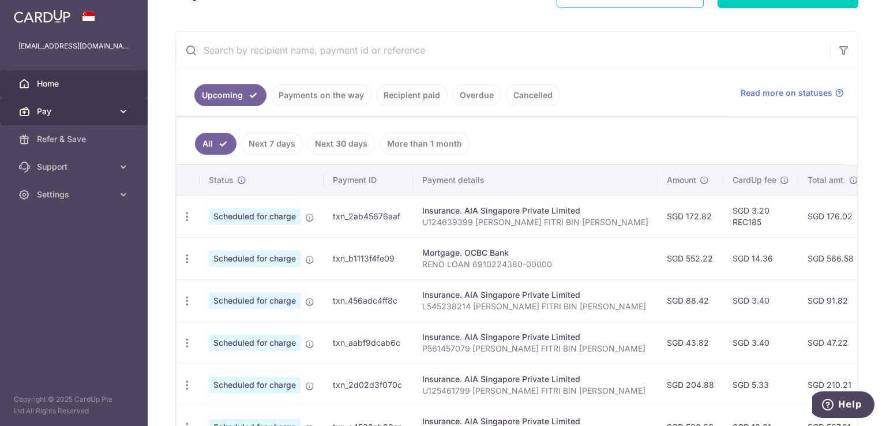
click at [120, 117] on link "Pay" at bounding box center [74, 111] width 148 height 28
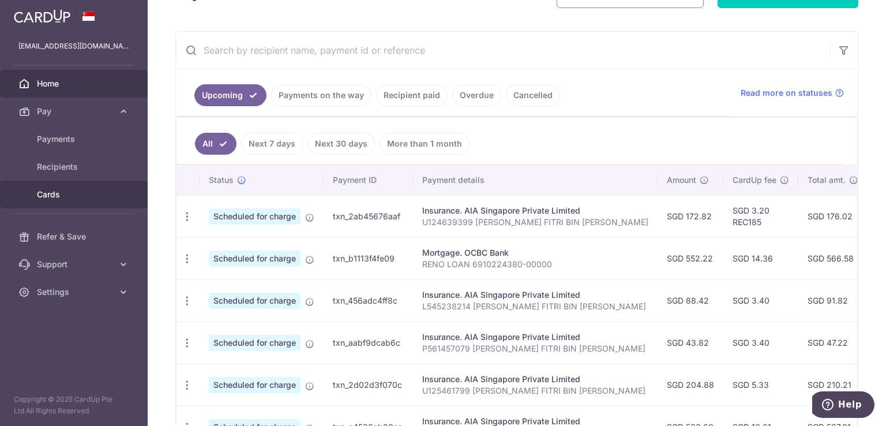
click at [58, 199] on span "Cards" at bounding box center [75, 195] width 76 height 12
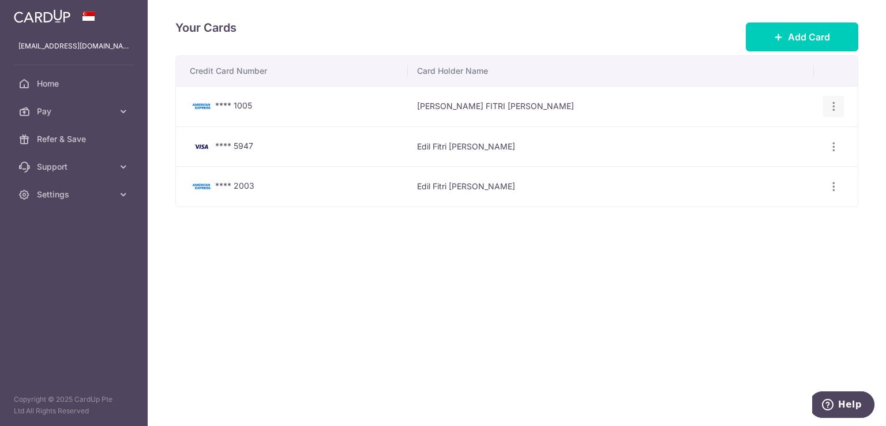
click at [834, 110] on icon "button" at bounding box center [834, 106] width 12 height 12
click at [758, 162] on span "Delete" at bounding box center [795, 166] width 78 height 14
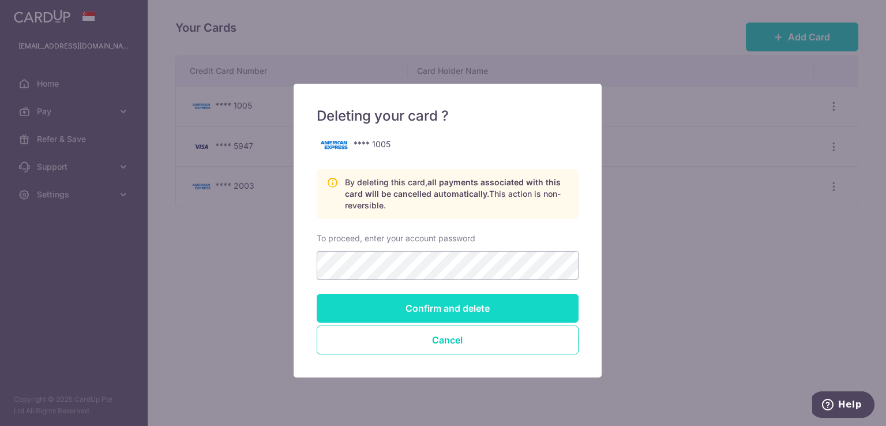
click at [439, 310] on input "Confirm and delete" at bounding box center [448, 308] width 262 height 29
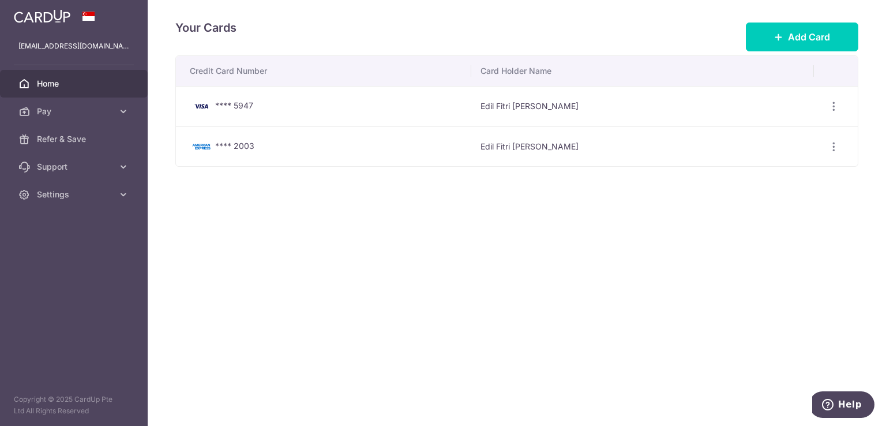
click at [58, 81] on span "Home" at bounding box center [75, 84] width 76 height 12
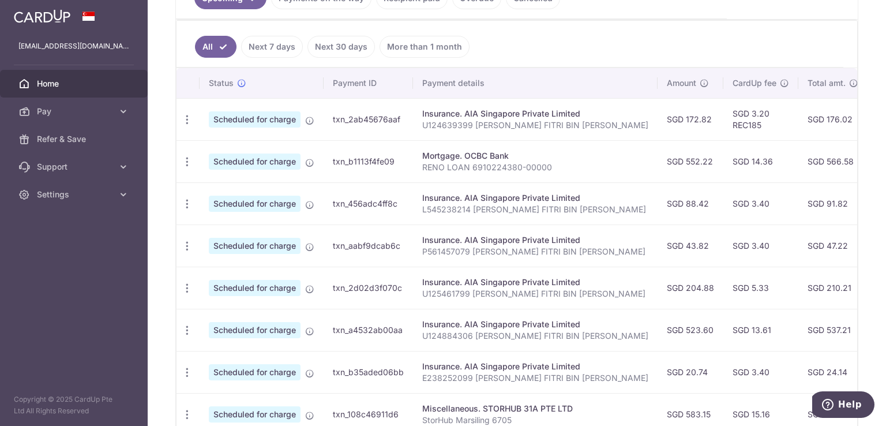
scroll to position [306, 0]
